Goal: Transaction & Acquisition: Purchase product/service

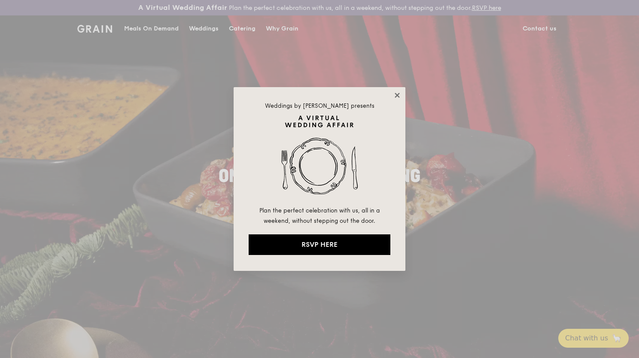
click at [394, 98] on icon at bounding box center [398, 96] width 8 height 8
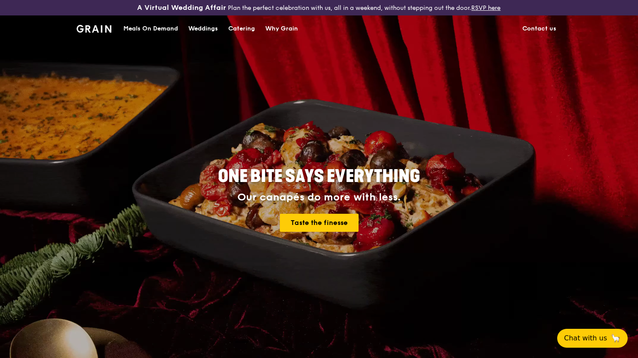
click at [122, 32] on link "Meals On Demand" at bounding box center [150, 29] width 65 height 26
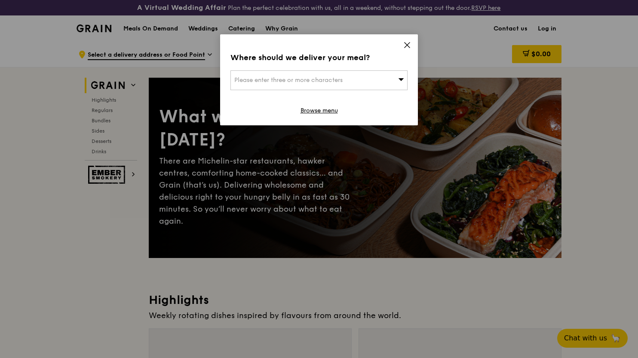
click at [405, 43] on icon at bounding box center [406, 45] width 5 height 5
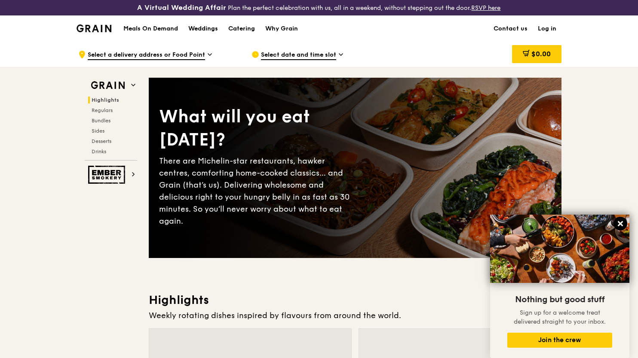
click at [619, 223] on icon at bounding box center [619, 223] width 5 height 5
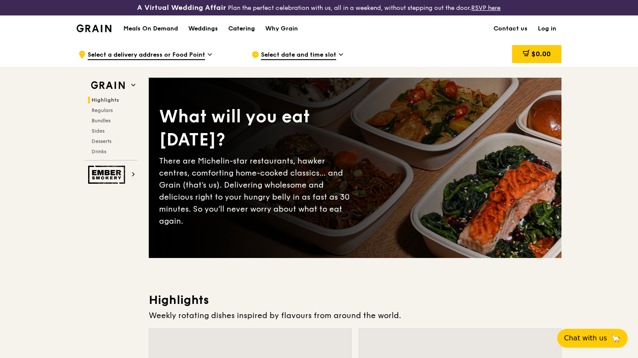
click at [242, 28] on div "Catering" at bounding box center [241, 29] width 27 height 26
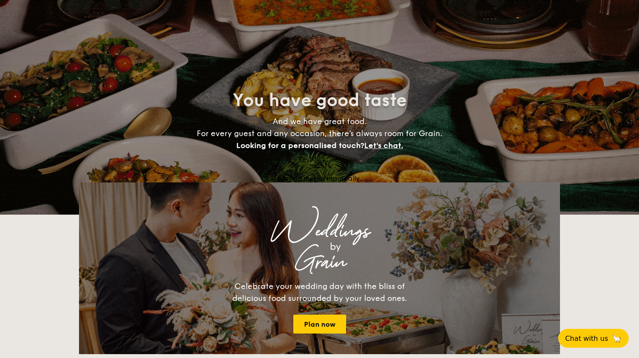
select select
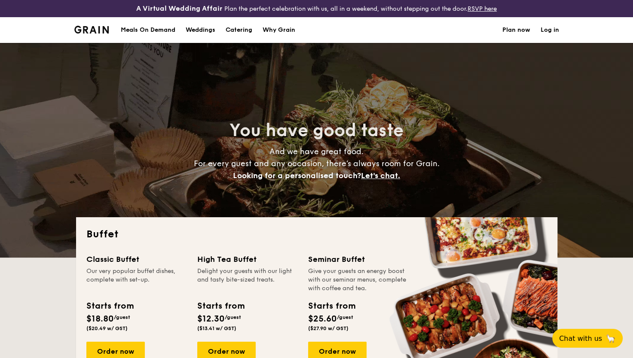
click at [79, 27] on img at bounding box center [91, 30] width 35 height 8
